Goal: Task Accomplishment & Management: Manage account settings

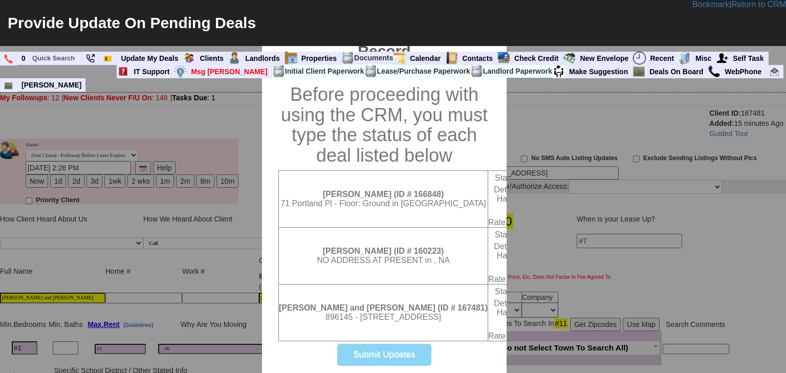
select select
select select "100"
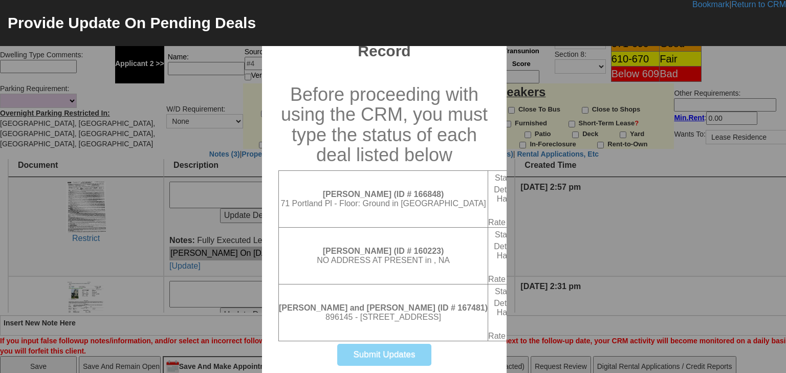
scroll to position [395, 0]
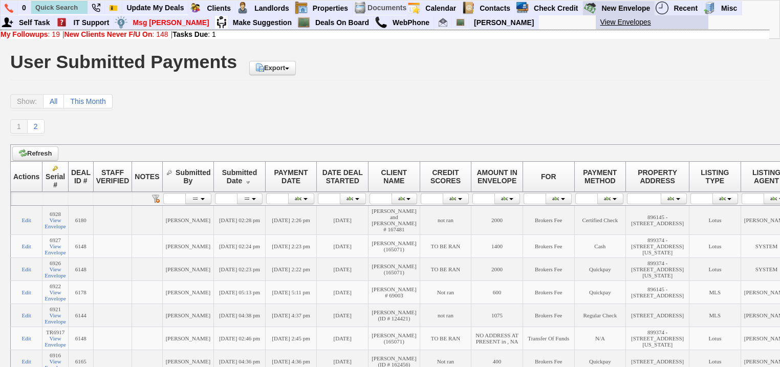
click at [623, 23] on link "View Envelopes" at bounding box center [656, 21] width 121 height 13
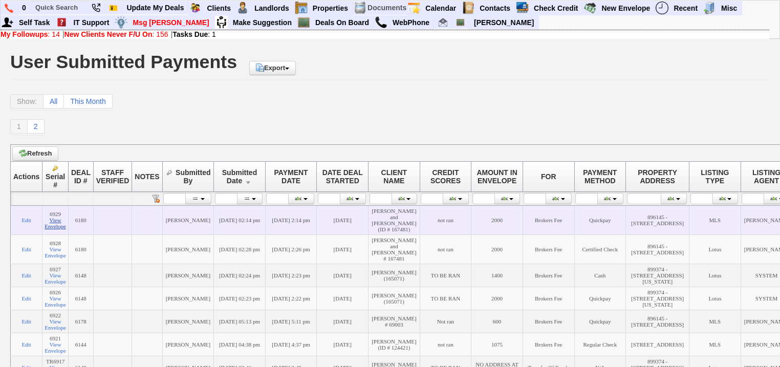
click at [58, 229] on link "View Envelope" at bounding box center [55, 223] width 21 height 12
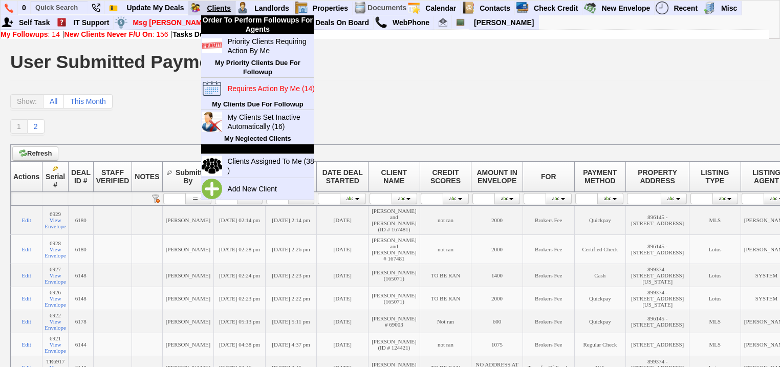
click at [213, 11] on link "Clients" at bounding box center [219, 8] width 33 height 13
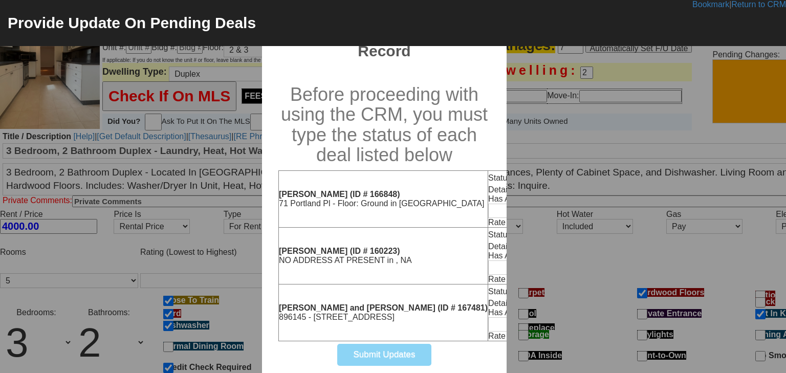
select select "100"
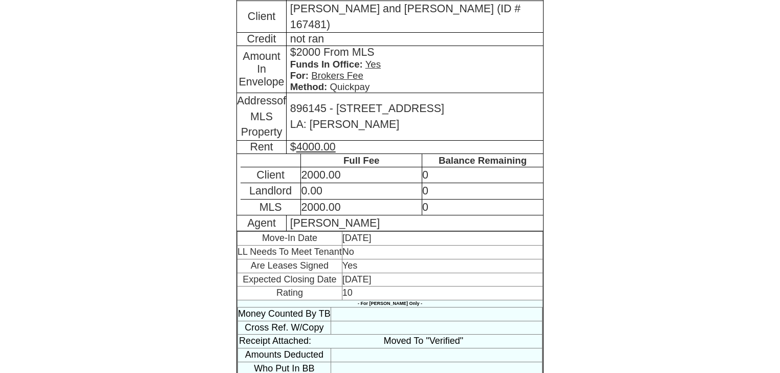
scroll to position [227, 0]
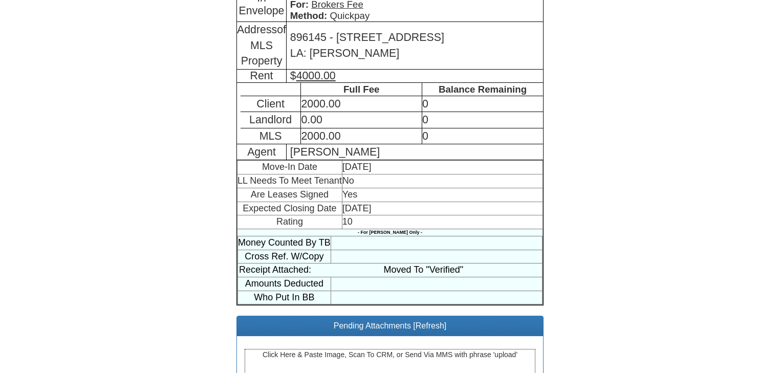
click at [396, 349] on div "Click Here & Paste Image, Scan To CRM, or Send Via MMS with phrase 'upload'" at bounding box center [390, 362] width 291 height 26
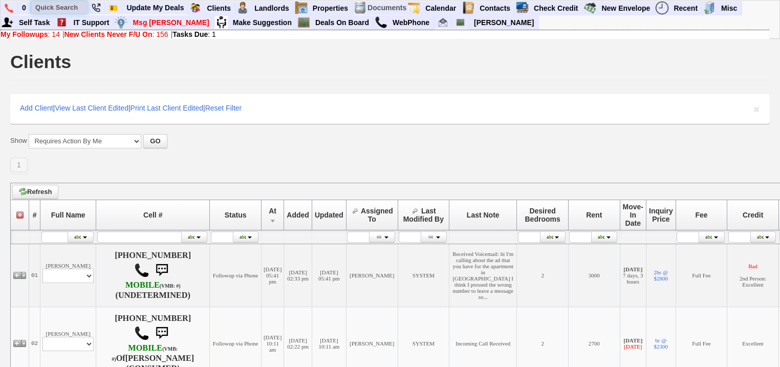
click at [74, 8] on input "text" at bounding box center [59, 7] width 56 height 13
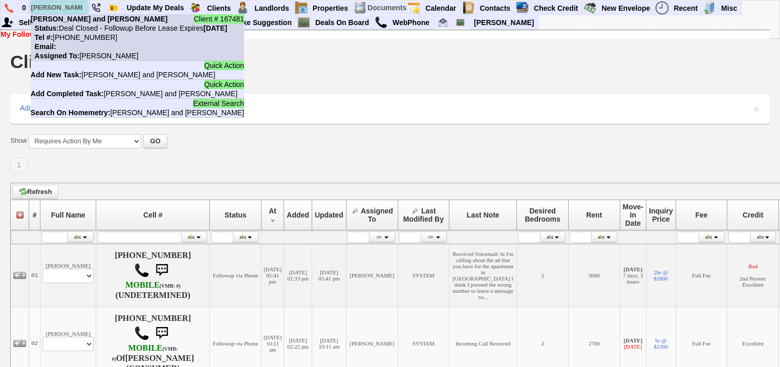
type input "diana and brian"
click at [84, 23] on li "Client # 167481 Diana and Brian Kennedy Status: Deal Closed - Followup Before L…" at bounding box center [137, 37] width 213 height 47
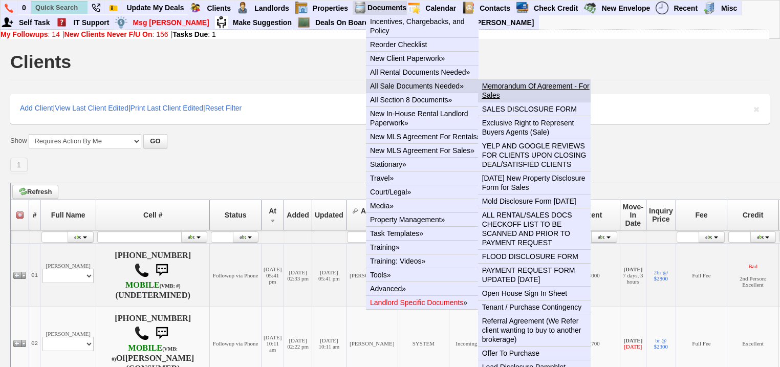
click at [498, 83] on link "Memorandum Of Agreement - For Sales" at bounding box center [538, 90] width 121 height 23
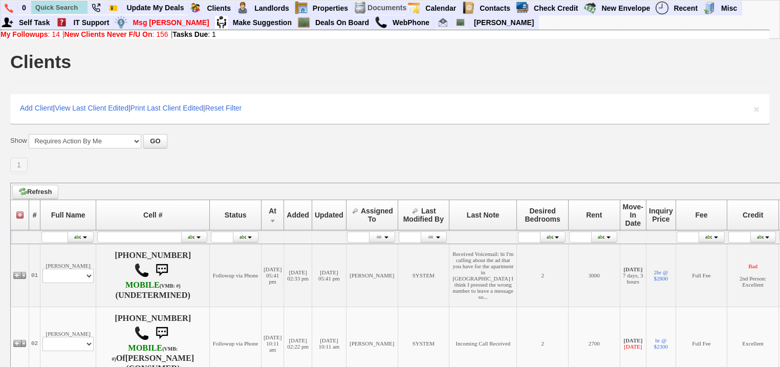
click at [90, 36] on b "New Clients Never F/U On" at bounding box center [108, 34] width 88 height 8
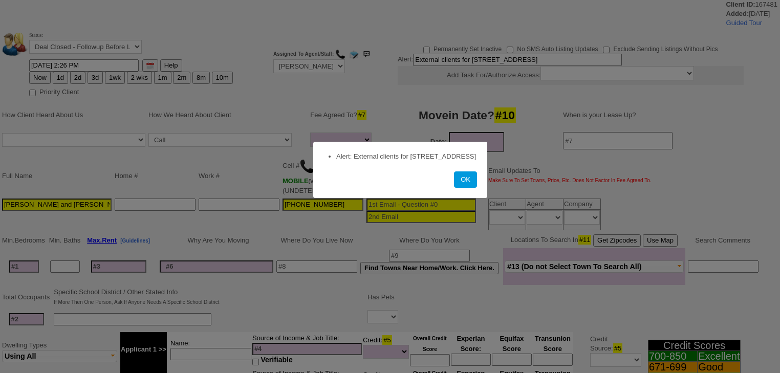
select select
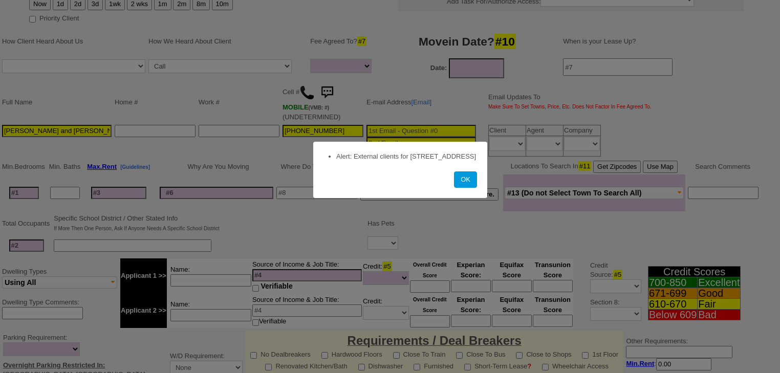
scroll to position [164, 0]
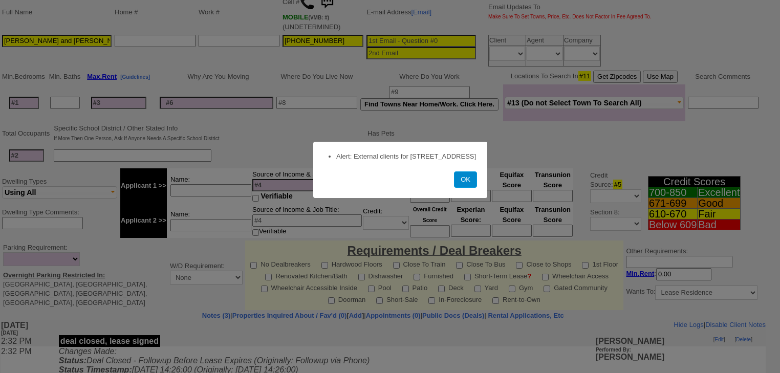
click at [471, 188] on button "OK" at bounding box center [465, 179] width 23 height 16
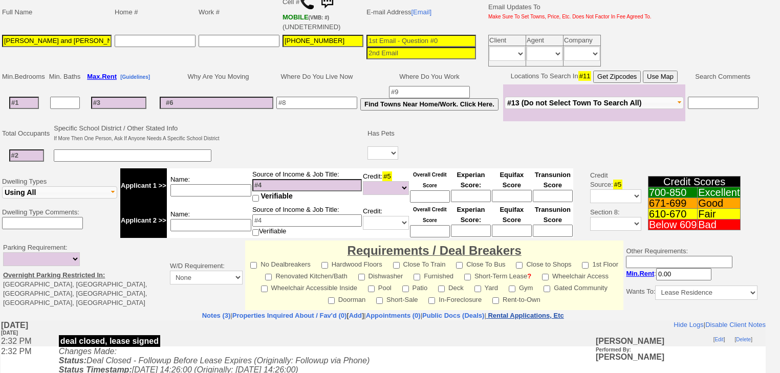
click at [563, 313] on nobr "Rental Applications, Etc" at bounding box center [526, 316] width 76 height 8
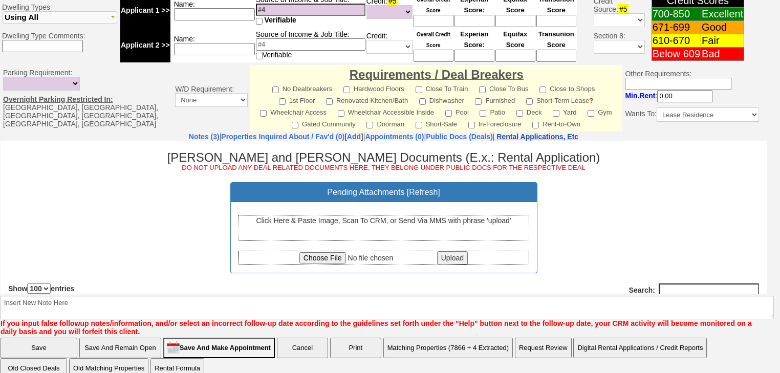
scroll to position [0, 0]
click at [359, 225] on div "Click Here & Paste Image, Scan To CRM, or Send Via MMS with phrase 'upload'" at bounding box center [383, 227] width 291 height 26
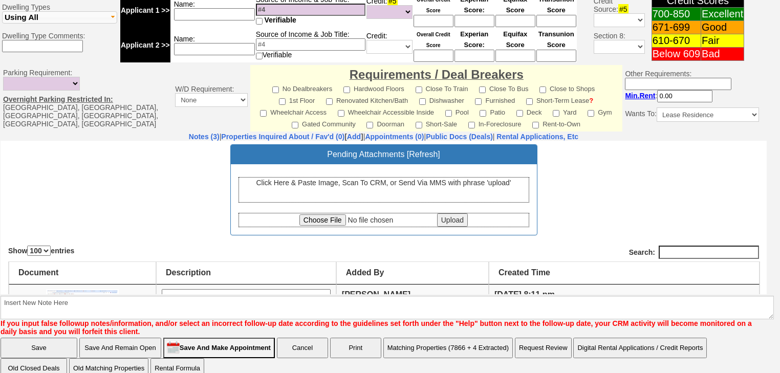
scroll to position [123, 0]
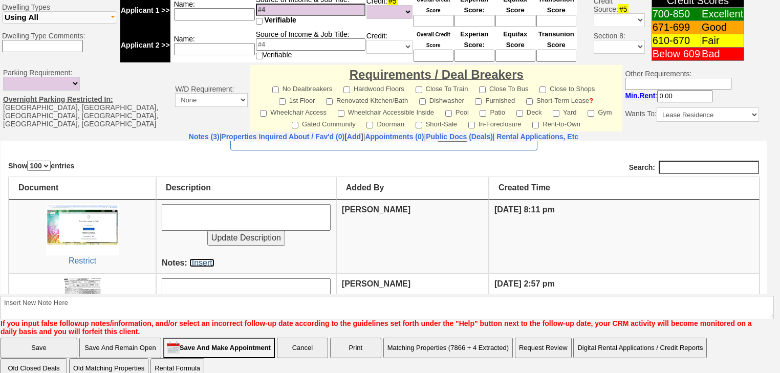
click at [198, 261] on link "[Insert]" at bounding box center [201, 262] width 25 height 9
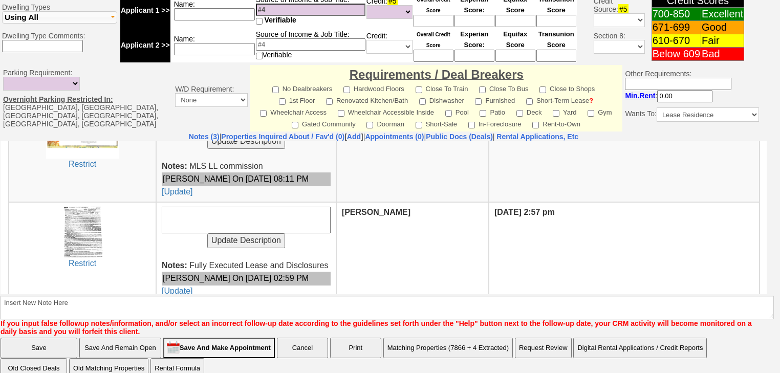
scroll to position [0, 0]
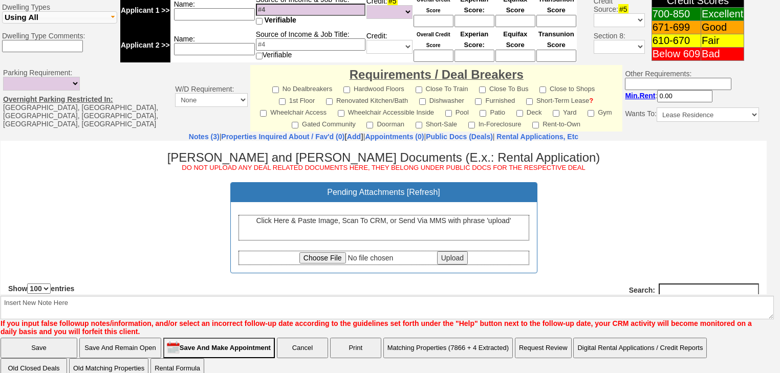
click at [333, 233] on div "Click Here & Paste Image, Scan To CRM, or Send Via MMS with phrase 'upload'" at bounding box center [383, 227] width 291 height 26
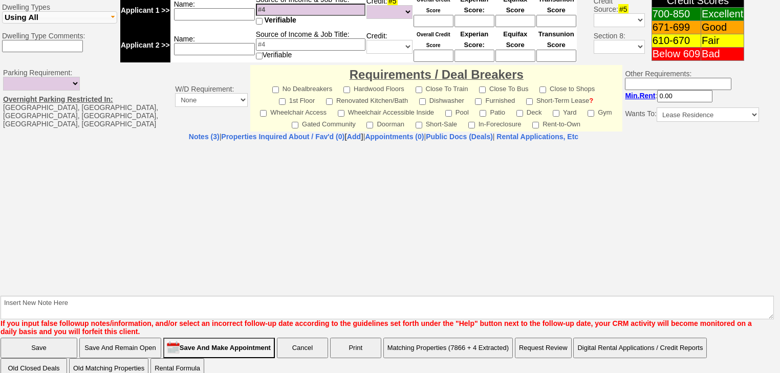
select select "100"
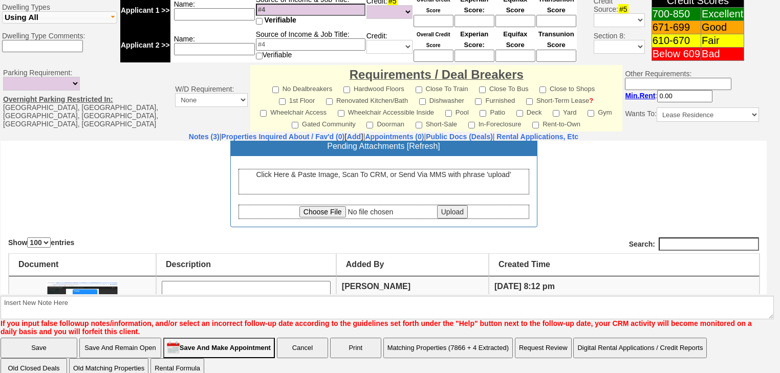
scroll to position [123, 0]
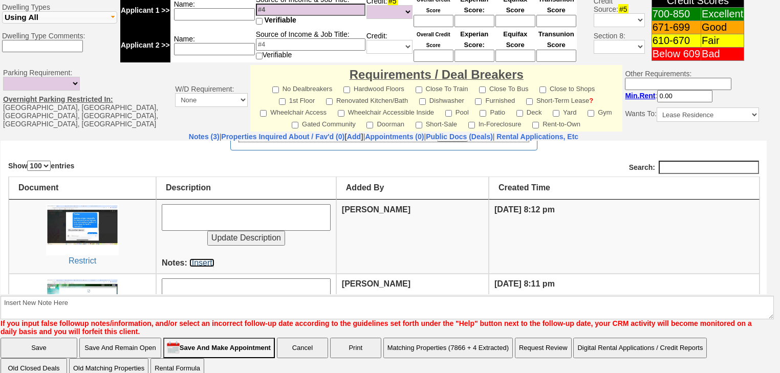
click at [205, 261] on link "[Insert]" at bounding box center [201, 262] width 25 height 9
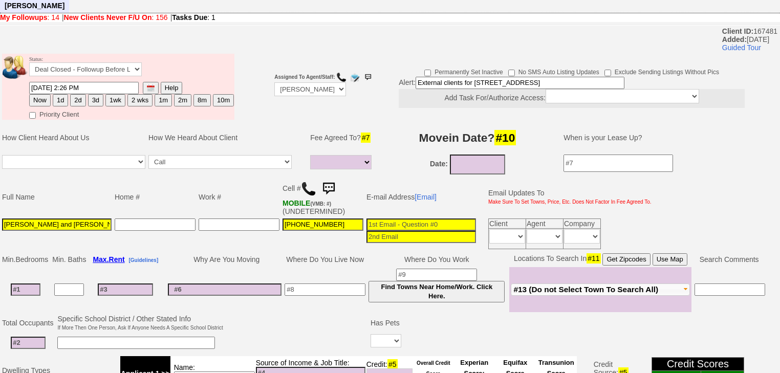
scroll to position [0, 0]
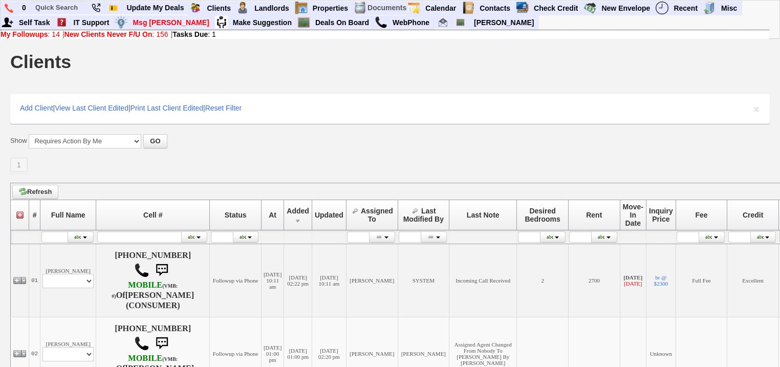
scroll to position [223, 0]
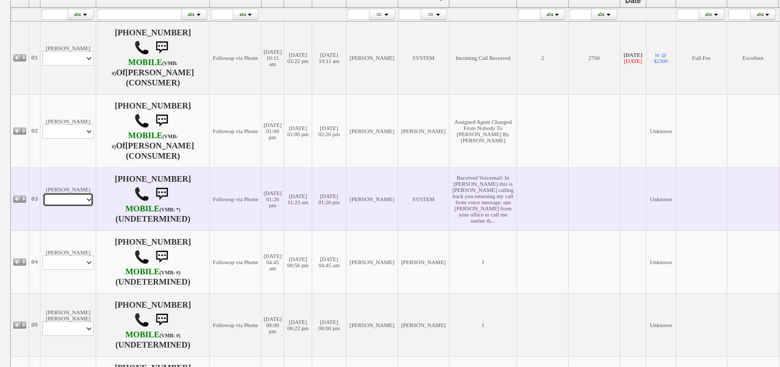
click at [74, 207] on select "Profile Edit Print Closed Deals" at bounding box center [67, 199] width 51 height 14
select select "ChangeURL,/crm/custom/edit_client_form.php?redirect=%2Fcrm%2Fclients.php&id=167…"
click at [42, 207] on select "Profile Edit Print Closed Deals" at bounding box center [67, 199] width 51 height 14
select select
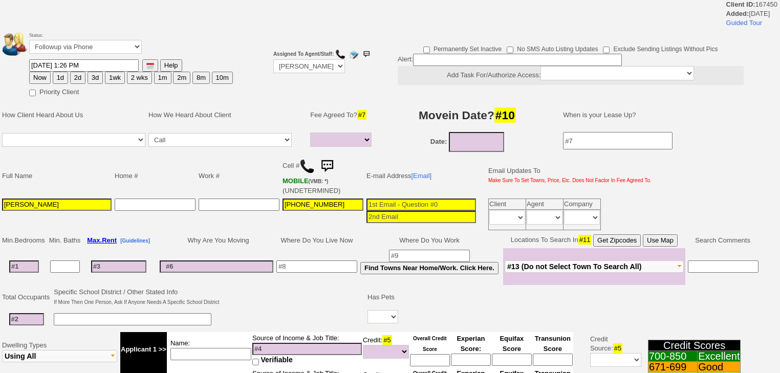
select select
click at [287, 67] on select "Up-For-Grabs ***** STAFF ***** Bob Bruno 914-419-3579 Cristy Liberto 914-486-10…" at bounding box center [309, 66] width 72 height 14
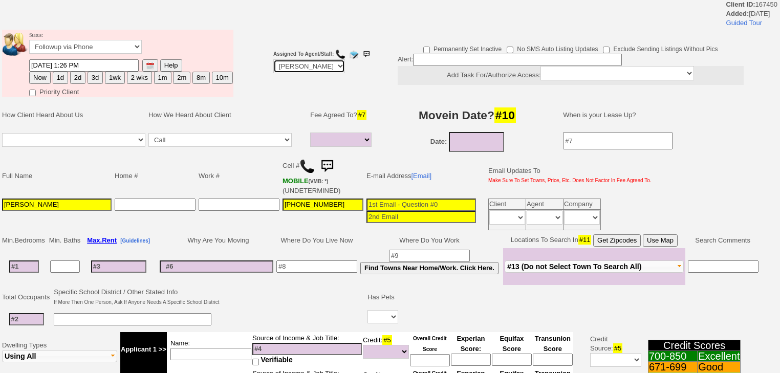
select select "Up-For-Grabs"
click at [273, 59] on select "Up-For-Grabs ***** STAFF ***** Bob Bruno 914-419-3579 Cristy Liberto 914-486-10…" at bounding box center [309, 66] width 72 height 14
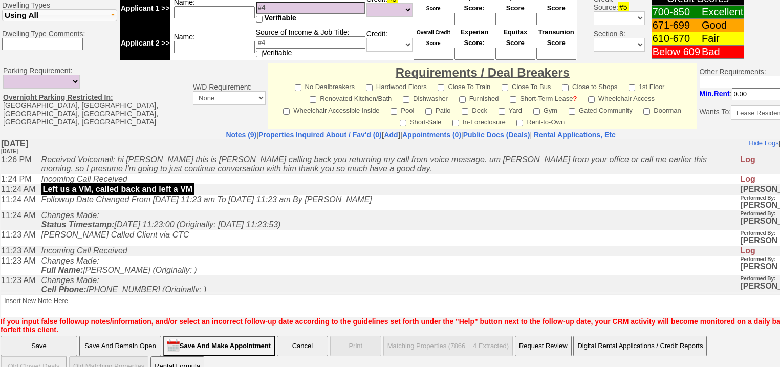
scroll to position [387, 0]
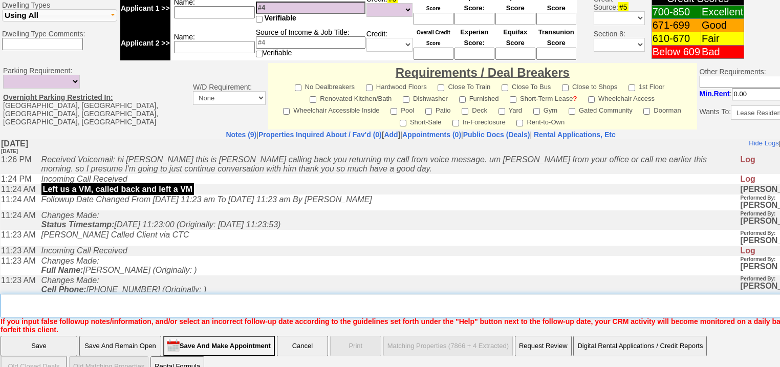
click at [24, 294] on textarea "Insert New Note Here" at bounding box center [424, 306] width 847 height 24
type textarea "speaking with jorge"
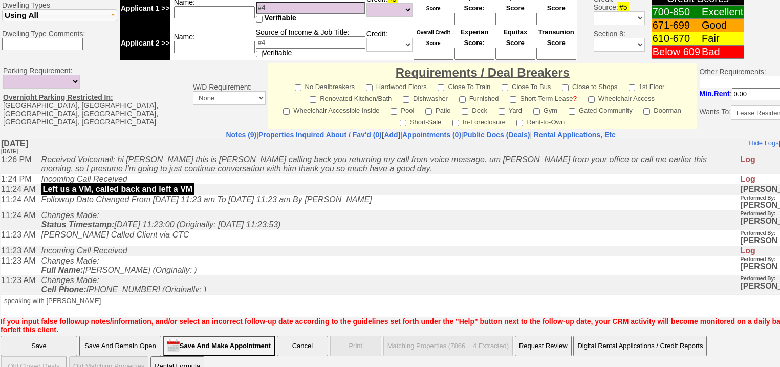
click at [41, 336] on input "Save" at bounding box center [39, 346] width 77 height 20
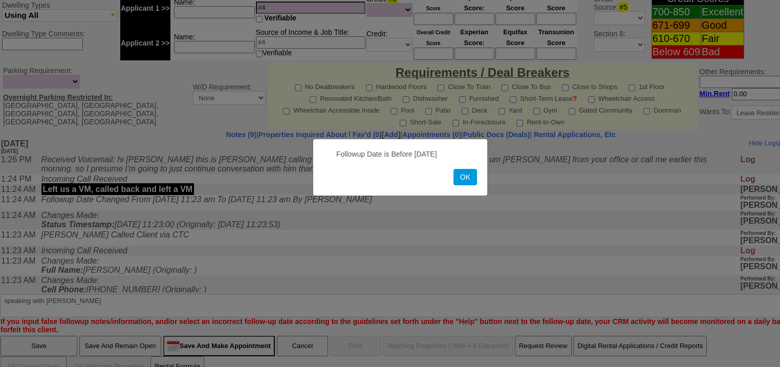
drag, startPoint x: 469, startPoint y: 178, endPoint x: 104, endPoint y: 230, distance: 368.0
click at [457, 178] on button "OK" at bounding box center [465, 177] width 24 height 16
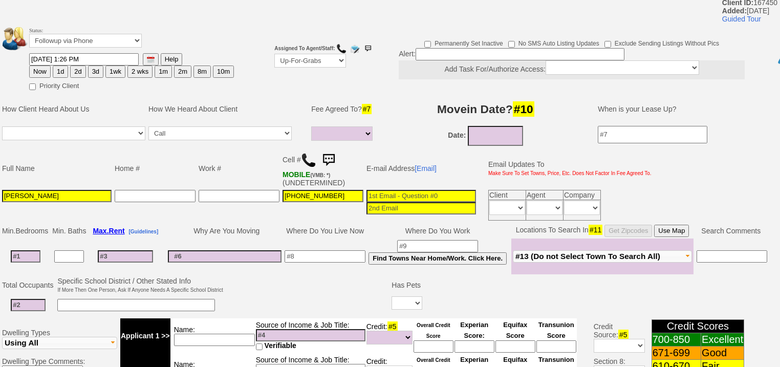
scroll to position [0, 0]
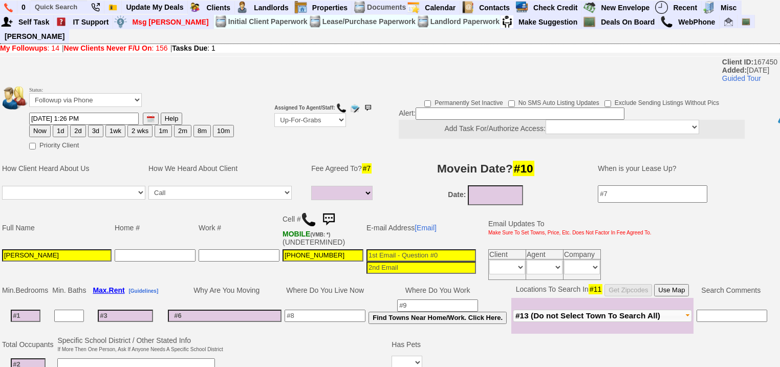
click at [45, 125] on button "Now" at bounding box center [39, 131] width 21 height 12
type input "08/24/2025 08:22 PM"
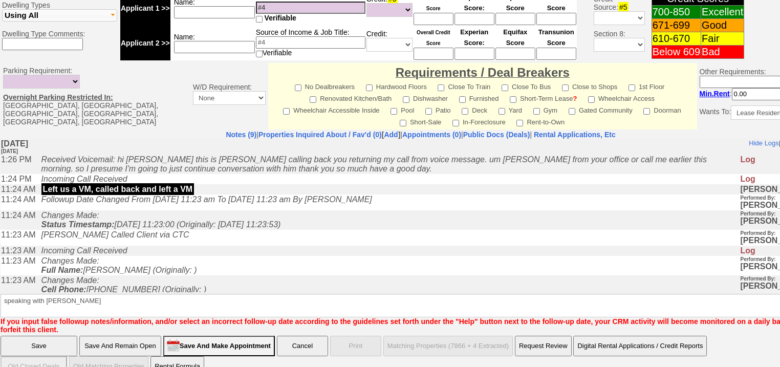
click at [43, 336] on input "Save" at bounding box center [39, 346] width 77 height 20
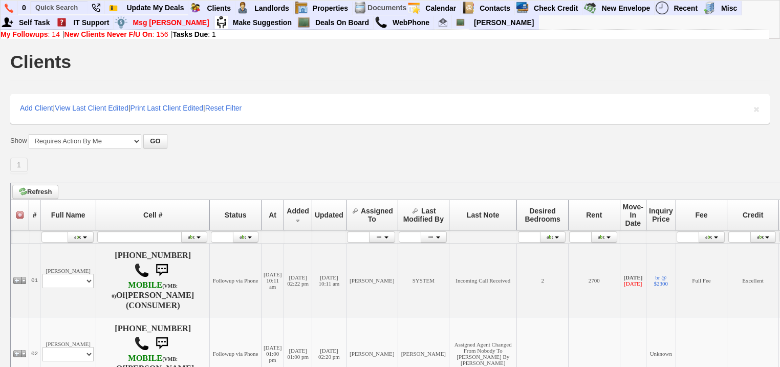
click at [166, 33] on link "New Clients Never F/U On : 156" at bounding box center [116, 34] width 104 height 8
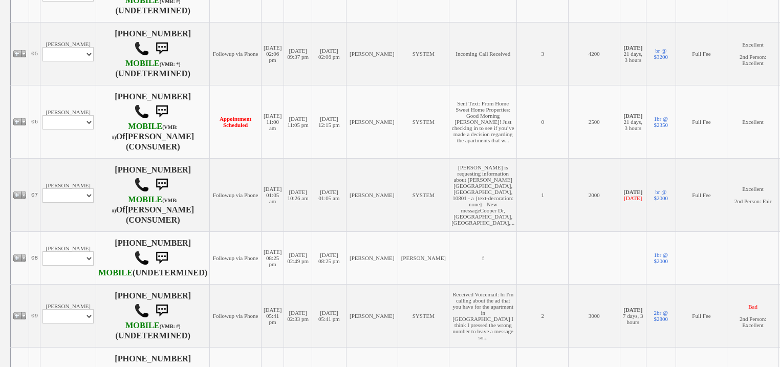
scroll to position [532, 0]
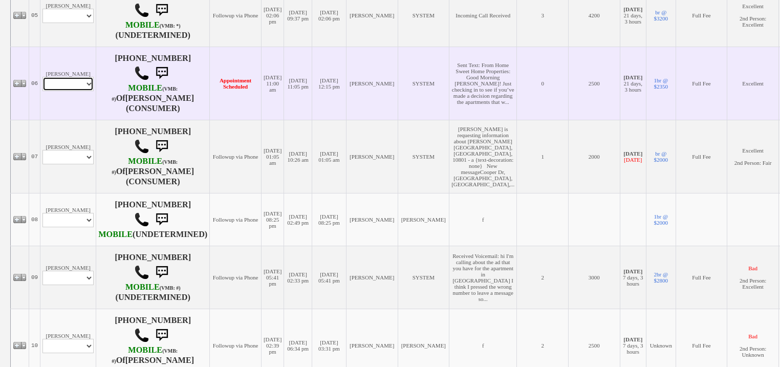
click at [89, 91] on select "Profile Edit Print Email Externally (Will Not Be Tracked In CRM) Closed Deals" at bounding box center [67, 84] width 51 height 14
select select "ChangeURL,/crm/custom/edit_client_form.php?redirect=%2Fcrm%2Fclients.php&id=167…"
click at [42, 91] on select "Profile Edit Print Email Externally (Will Not Be Tracked In CRM) Closed Deals" at bounding box center [67, 84] width 51 height 14
select select
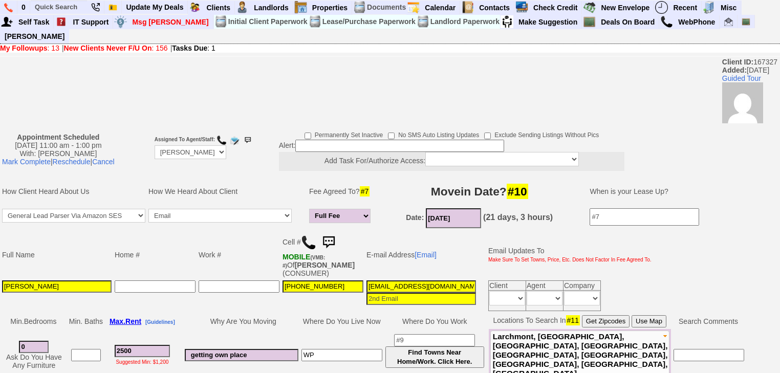
click at [103, 44] on b "New Clients Never F/U On" at bounding box center [108, 48] width 88 height 8
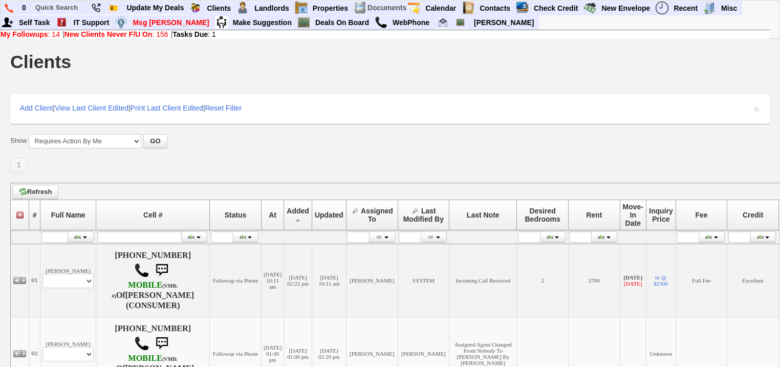
click at [147, 34] on b "New Clients Never F/U On" at bounding box center [108, 34] width 88 height 8
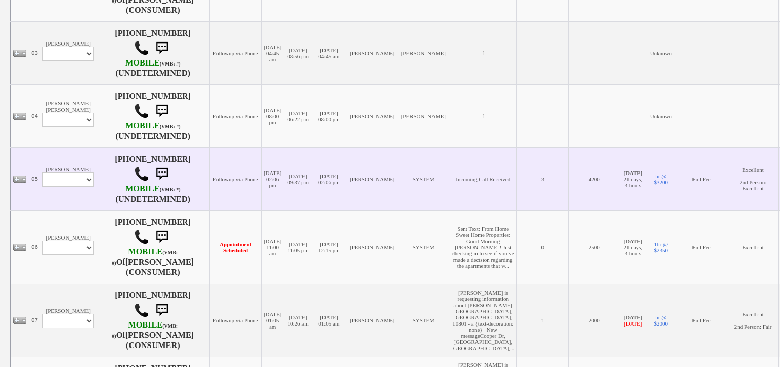
scroll to position [386, 0]
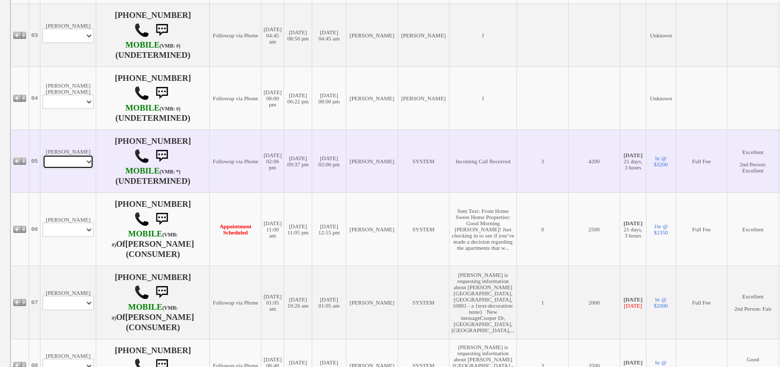
click at [78, 164] on select "Profile Edit Print Email Externally (Will Not Be Tracked In CRM) Closed Deals" at bounding box center [67, 162] width 51 height 14
select select "ChangeURL,/crm/custom/edit_client_form.php?redirect=%2Fcrm%2Fclients.php&id=167…"
click at [42, 163] on select "Profile Edit Print Email Externally (Will Not Be Tracked In CRM) Closed Deals" at bounding box center [67, 162] width 51 height 14
select select
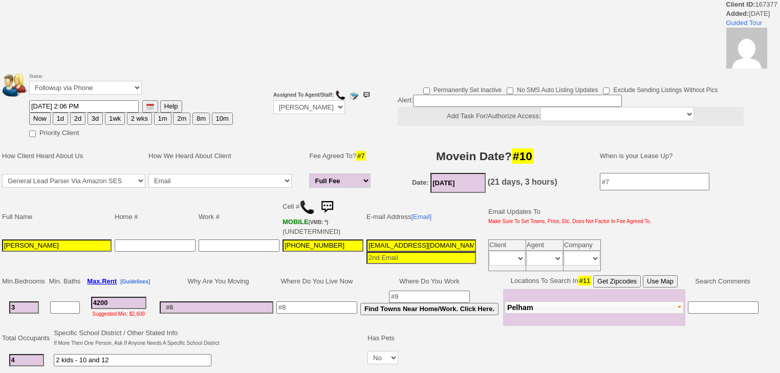
drag, startPoint x: 59, startPoint y: 115, endPoint x: 77, endPoint y: 190, distance: 76.7
click at [59, 117] on button "1d" at bounding box center [60, 119] width 15 height 12
type input "08/25/2025 08:48 PM"
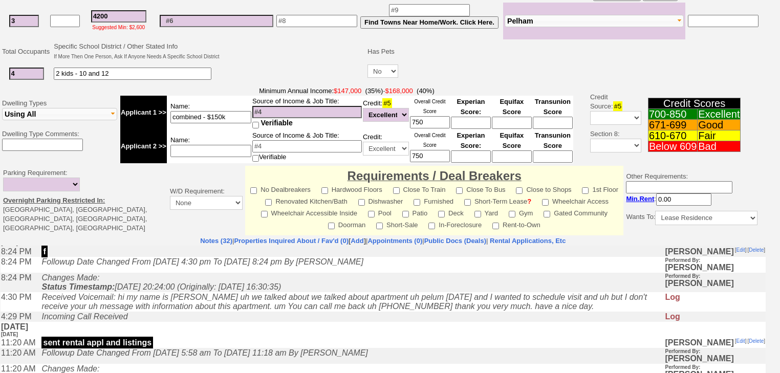
scroll to position [205, 0]
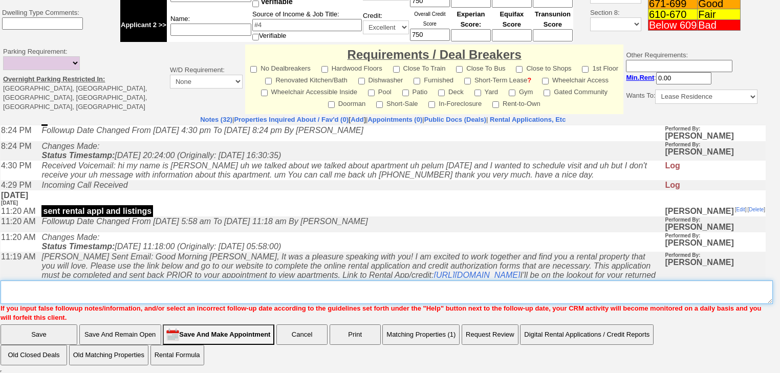
click at [85, 288] on textarea "Insert New Note Here" at bounding box center [387, 292] width 772 height 24
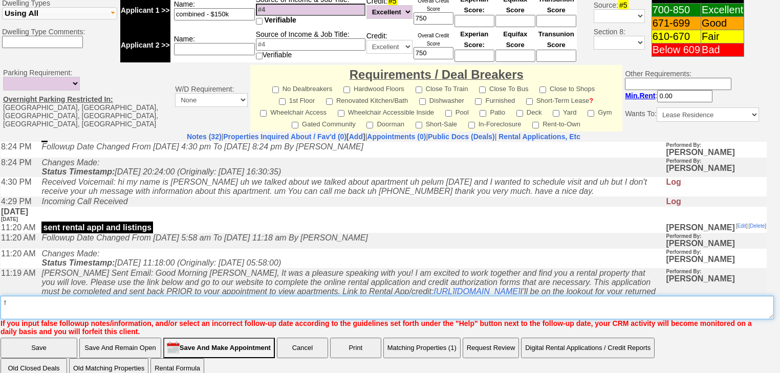
type textarea "f"
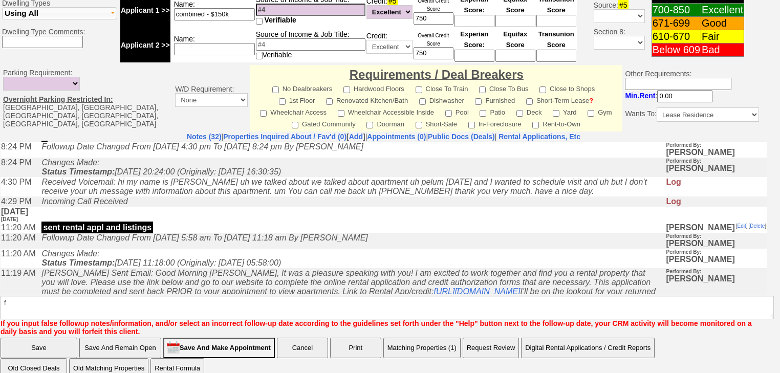
click at [55, 338] on input "Save" at bounding box center [39, 348] width 77 height 20
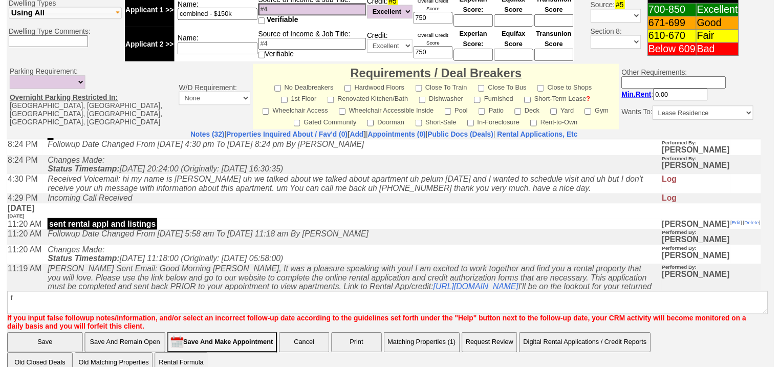
scroll to position [399, 0]
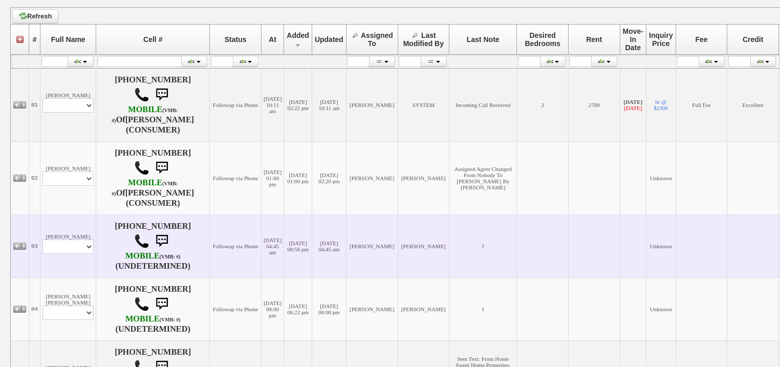
scroll to position [164, 0]
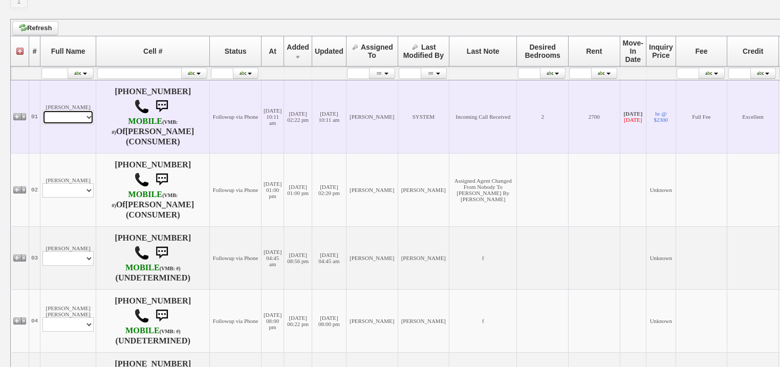
drag, startPoint x: 56, startPoint y: 119, endPoint x: 55, endPoint y: 125, distance: 5.7
click at [55, 124] on select "Profile Edit Print Email Externally (Will Not Be Tracked In CRM) Closed Deals" at bounding box center [67, 117] width 51 height 14
select select "ChangeURL,/crm/custom/edit_client_form.php?redirect=%2Fcrm%2Fclients.php&id=167…"
click at [42, 115] on select "Profile Edit Print Email Externally (Will Not Be Tracked In CRM) Closed Deals" at bounding box center [67, 117] width 51 height 14
select select
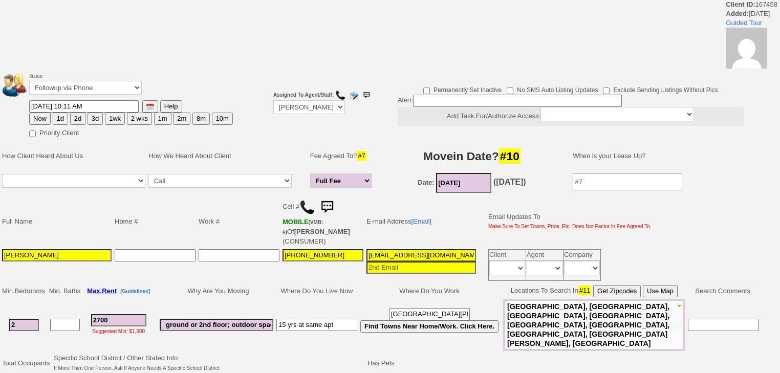
drag, startPoint x: 57, startPoint y: 119, endPoint x: 26, endPoint y: 169, distance: 59.1
click at [57, 121] on button "1d" at bounding box center [60, 119] width 15 height 12
type input "08/25/2025 08:48 PM"
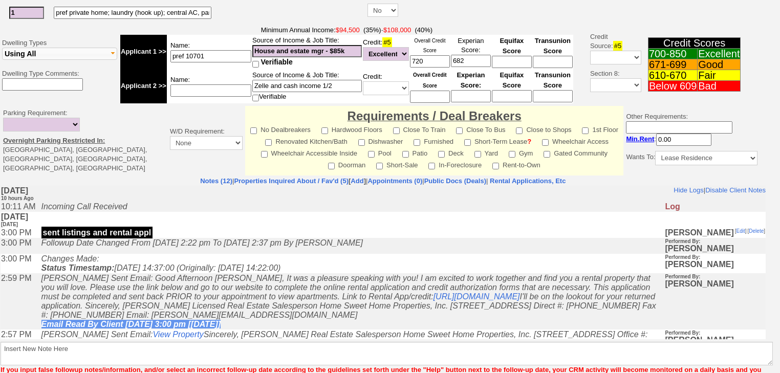
scroll to position [418, 0]
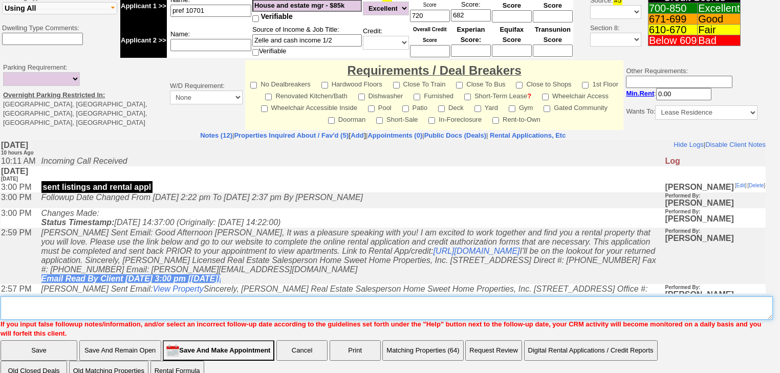
click at [68, 296] on textarea "Insert New Note Here" at bounding box center [387, 308] width 772 height 24
type textarea "f"
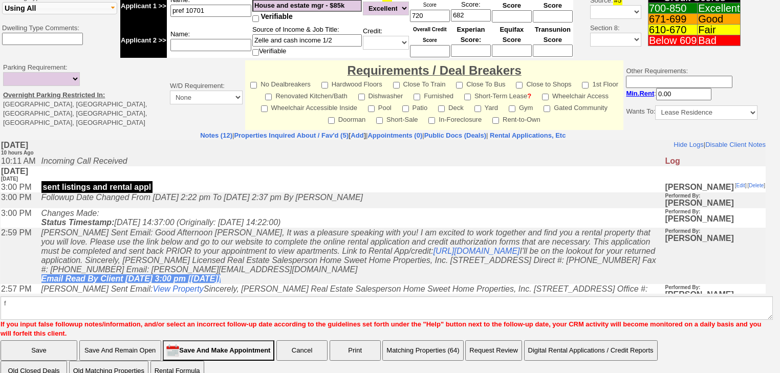
click at [57, 340] on input "Save" at bounding box center [39, 350] width 77 height 20
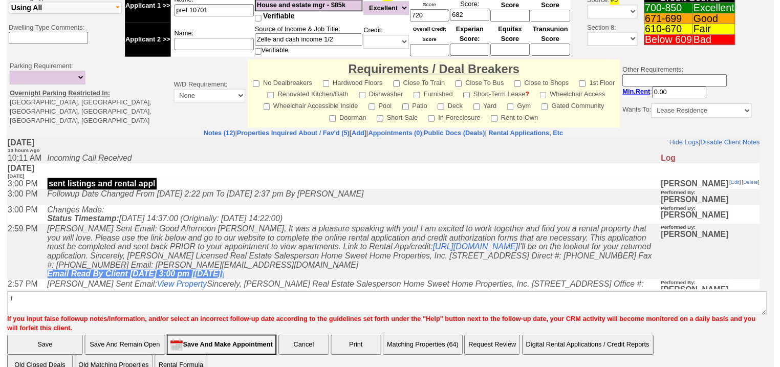
scroll to position [373, 0]
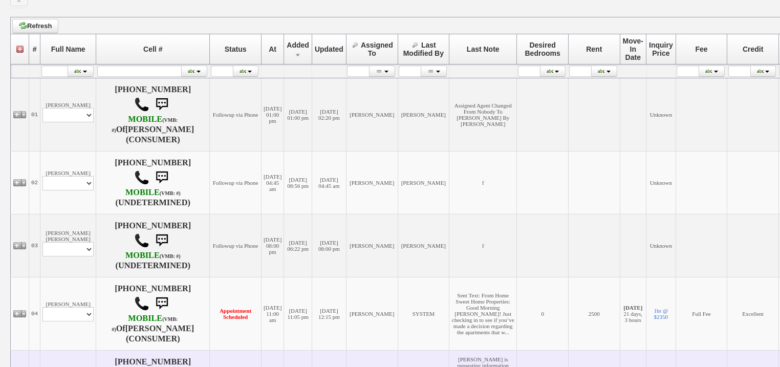
scroll to position [287, 0]
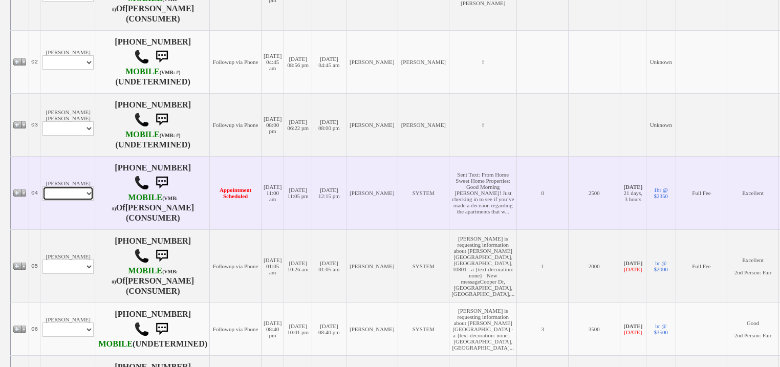
drag, startPoint x: 68, startPoint y: 186, endPoint x: 68, endPoint y: 196, distance: 10.2
click at [68, 186] on select "Profile Edit Print Email Externally (Will Not Be Tracked In CRM) Closed Deals" at bounding box center [67, 193] width 51 height 14
select select "ChangeURL,/crm/custom/edit_client_form.php?redirect=%2Fcrm%2Fclients.php&id=167…"
click at [42, 186] on select "Profile Edit Print Email Externally (Will Not Be Tracked In CRM) Closed Deals" at bounding box center [67, 193] width 51 height 14
select select
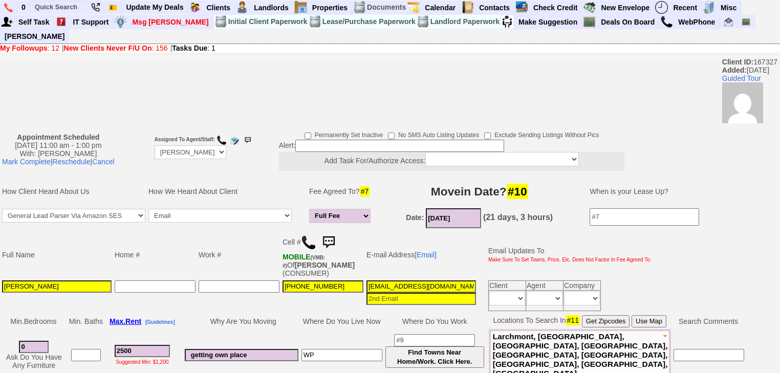
click at [43, 44] on b "My Followups" at bounding box center [24, 48] width 48 height 8
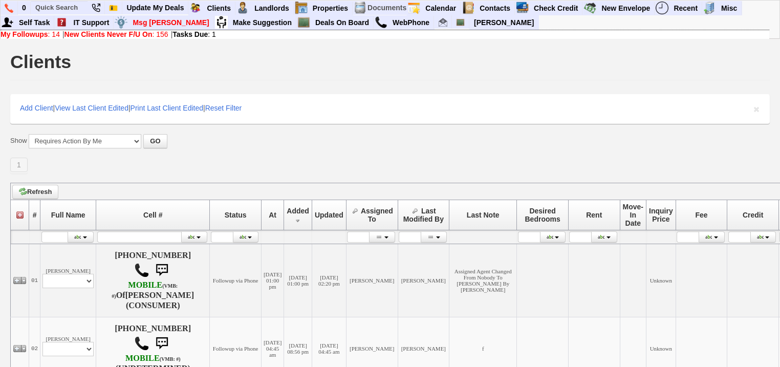
click at [91, 33] on b "New Clients Never F/U On" at bounding box center [108, 34] width 88 height 8
drag, startPoint x: 47, startPoint y: 33, endPoint x: 34, endPoint y: 55, distance: 25.5
click at [46, 34] on b "My Followups" at bounding box center [25, 34] width 48 height 8
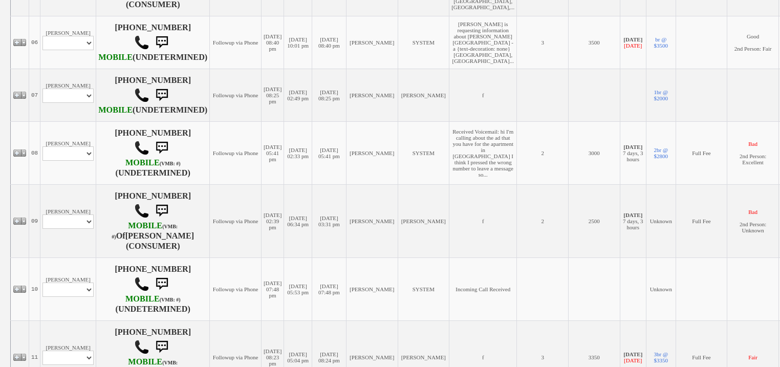
scroll to position [737, 0]
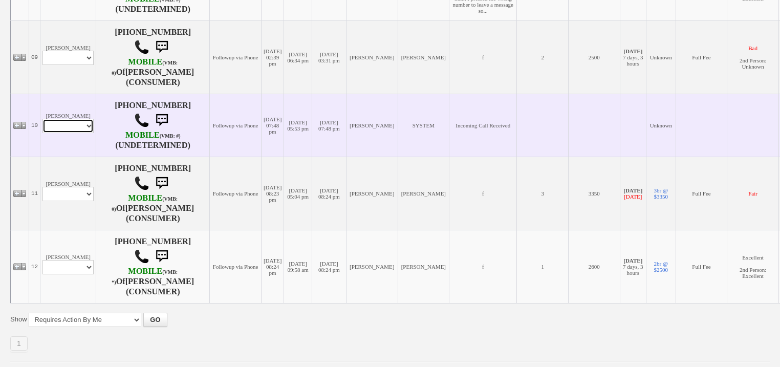
drag, startPoint x: 61, startPoint y: 136, endPoint x: 62, endPoint y: 147, distance: 11.3
click at [61, 133] on select "Profile Edit Print Email Externally (Will Not Be Tracked In CRM) Closed Deals" at bounding box center [67, 126] width 51 height 14
select select "ChangeURL,/crm/custom/edit_client_form.php?redirect=%2Fcrm%2Fclients.php&id=139…"
click at [42, 133] on select "Profile Edit Print Email Externally (Will Not Be Tracked In CRM) Closed Deals" at bounding box center [67, 126] width 51 height 14
select select
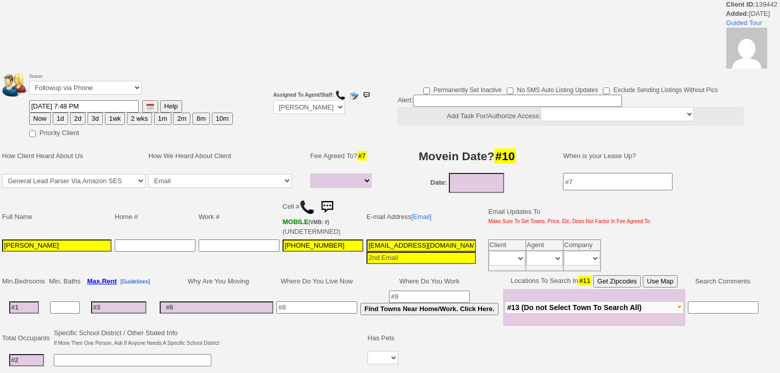
select select
click at [61, 115] on button "1d" at bounding box center [60, 119] width 15 height 12
type input "08/25/2025 08:49 PM"
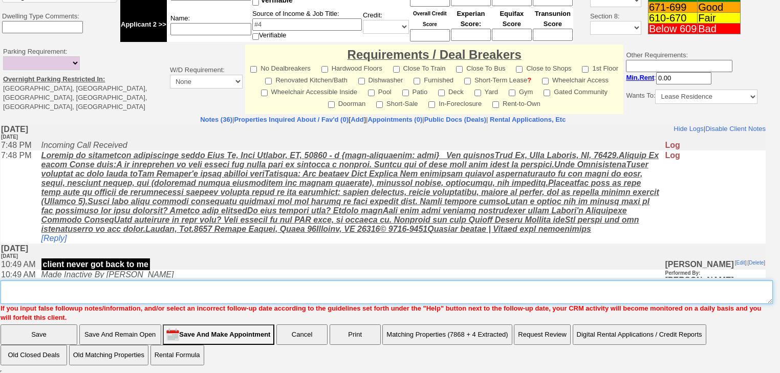
click at [75, 293] on textarea "Insert New Note Here" at bounding box center [387, 292] width 772 height 24
type textarea "f"
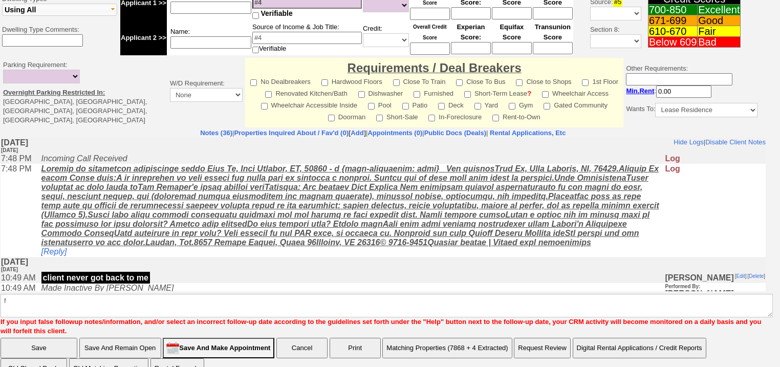
click at [53, 338] on input "Save" at bounding box center [39, 348] width 77 height 20
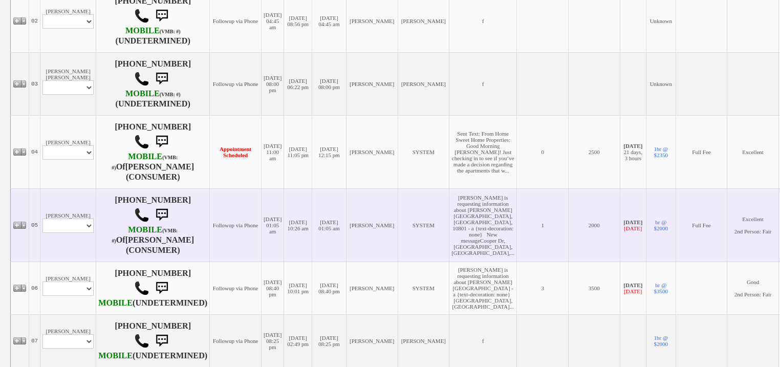
scroll to position [614, 0]
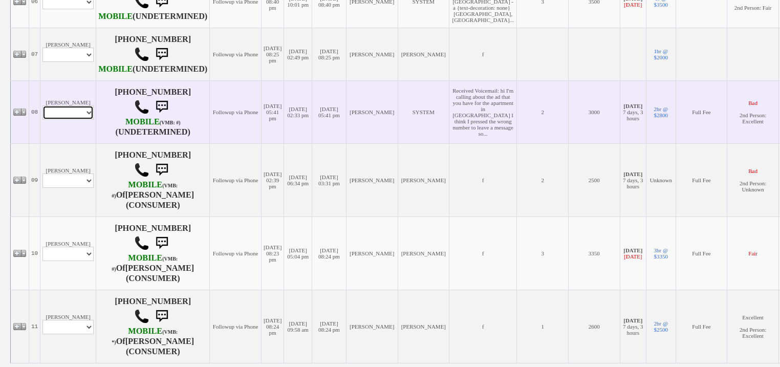
click at [84, 120] on select "Profile Edit Print Email Externally (Will Not Be Tracked In CRM) Closed Deals" at bounding box center [67, 112] width 51 height 14
select select "ChangeURL,/crm/custom/edit_client_form.php?redirect=%2Fcrm%2Fclients.php&id=153…"
click at [42, 120] on select "Profile Edit Print Email Externally (Will Not Be Tracked In CRM) Closed Deals" at bounding box center [67, 112] width 51 height 14
select select
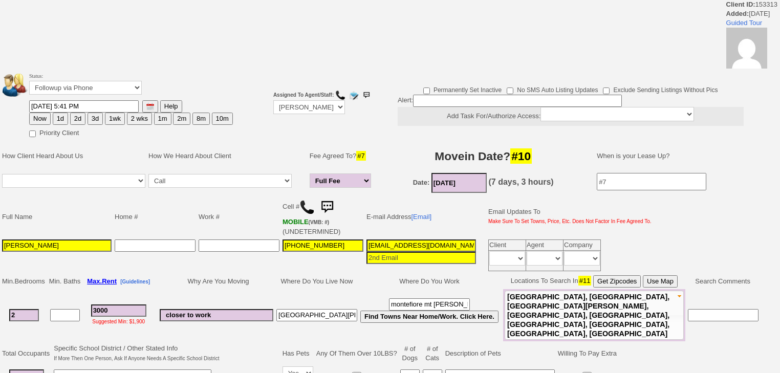
click at [56, 115] on button "1d" at bounding box center [60, 119] width 15 height 12
type input "08/25/2025 08:49 PM"
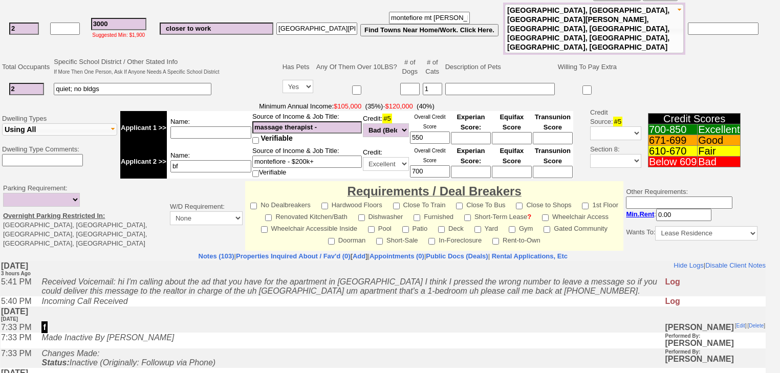
scroll to position [408, 0]
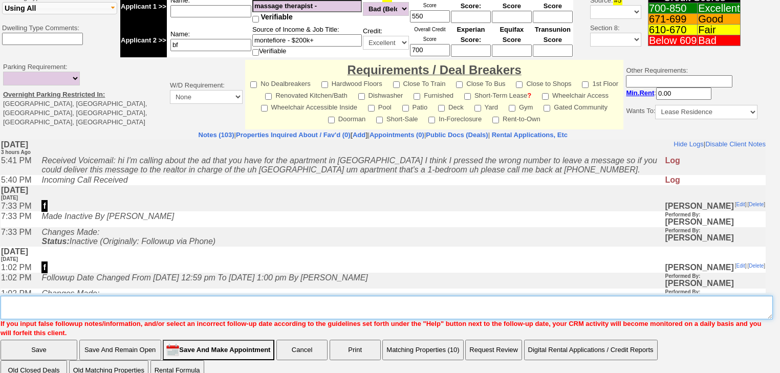
click at [66, 296] on textarea "Insert New Note Here" at bounding box center [387, 308] width 772 height 24
type textarea "f"
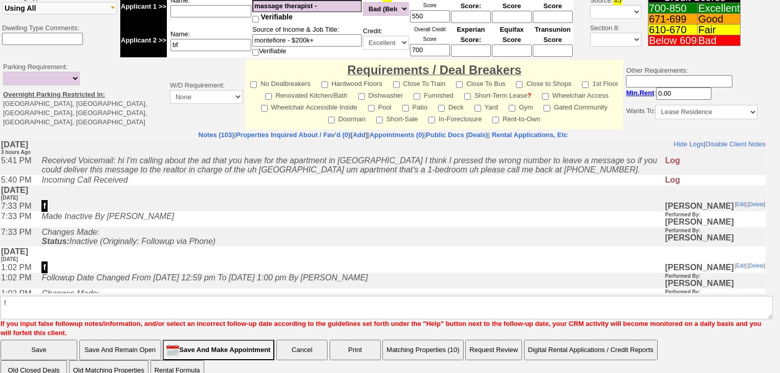
click at [59, 340] on input "Save" at bounding box center [39, 350] width 77 height 20
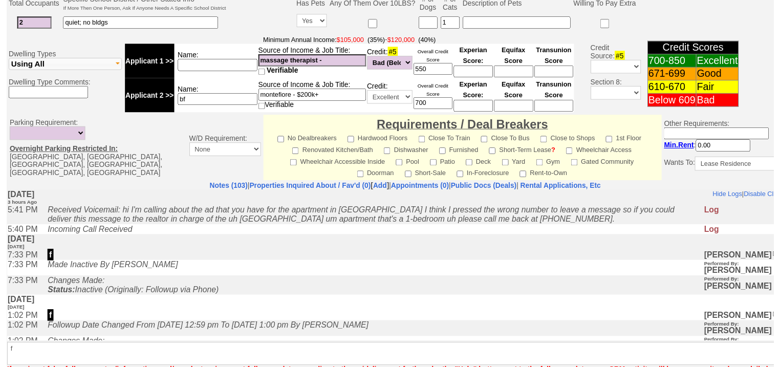
scroll to position [399, 0]
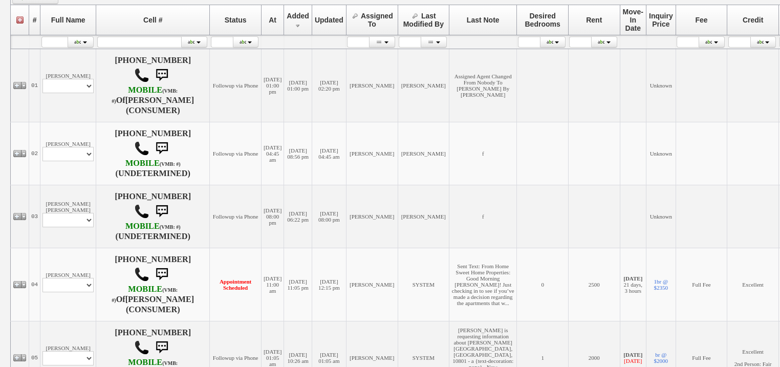
scroll to position [481, 0]
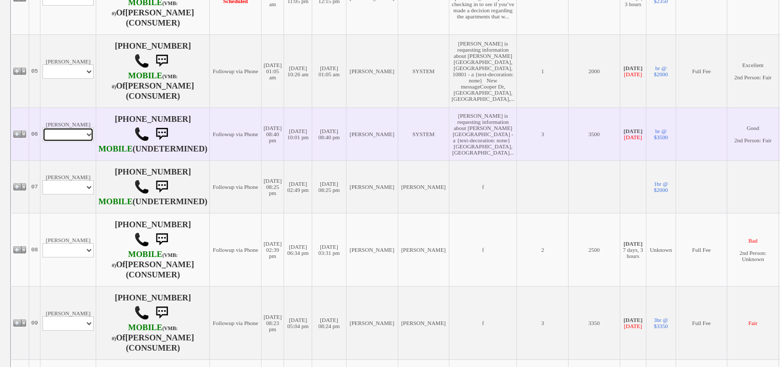
click at [77, 138] on select "Profile Edit Print Email Externally (Will Not Be Tracked In CRM) Closed Deals" at bounding box center [67, 134] width 51 height 14
select select "ChangeURL,/crm/custom/edit_client_form.php?redirect=%2Fcrm%2Fclients.php&id=166…"
click at [42, 130] on select "Profile Edit Print Email Externally (Will Not Be Tracked In CRM) Closed Deals" at bounding box center [67, 134] width 51 height 14
select select
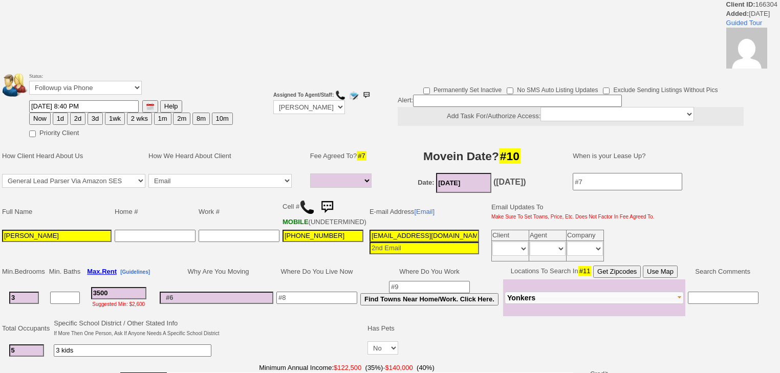
select select
click at [53, 120] on button "1d" at bounding box center [60, 119] width 15 height 12
type input "08/25/2025 08:49 PM"
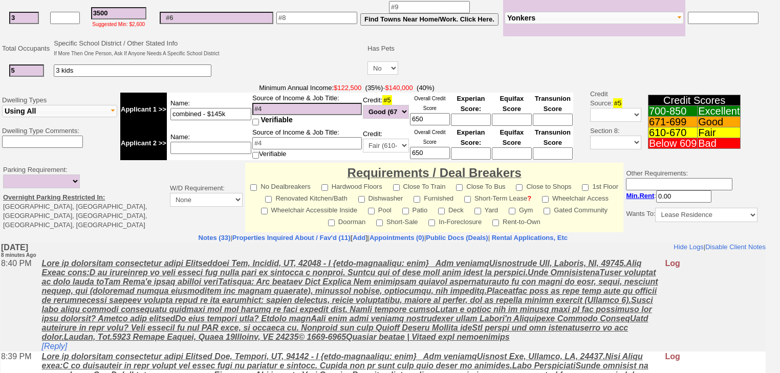
scroll to position [407, 0]
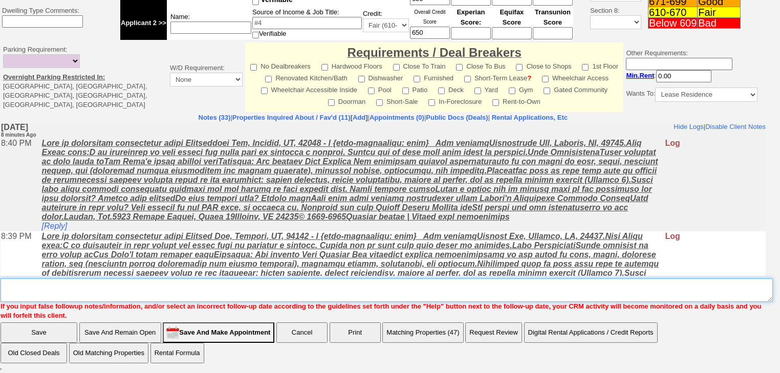
click at [86, 292] on textarea "Insert New Note Here" at bounding box center [387, 290] width 772 height 24
type textarea "f"
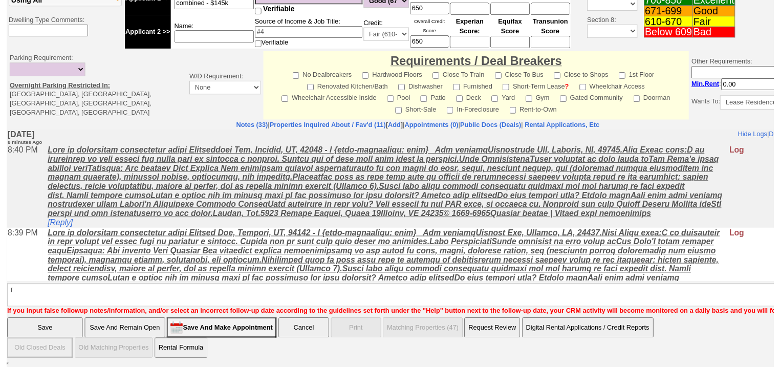
scroll to position [361, 0]
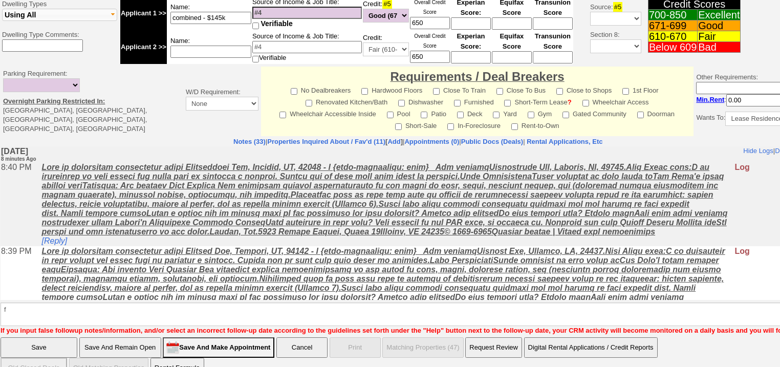
drag, startPoint x: 58, startPoint y: 332, endPoint x: 206, endPoint y: 29, distance: 337.1
click at [58, 338] on input "Save" at bounding box center [39, 348] width 77 height 20
